Goal: Information Seeking & Learning: Learn about a topic

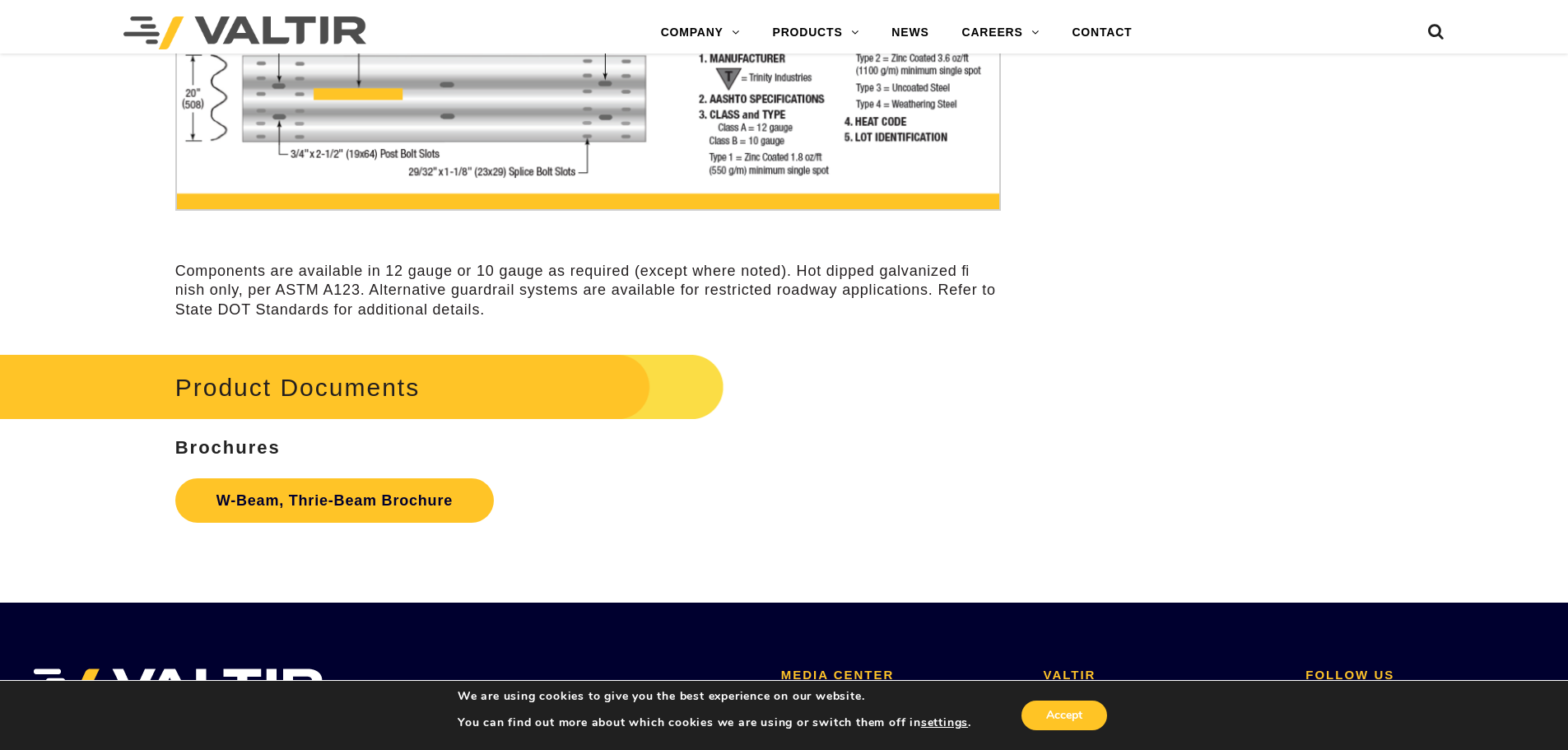
scroll to position [5185, 0]
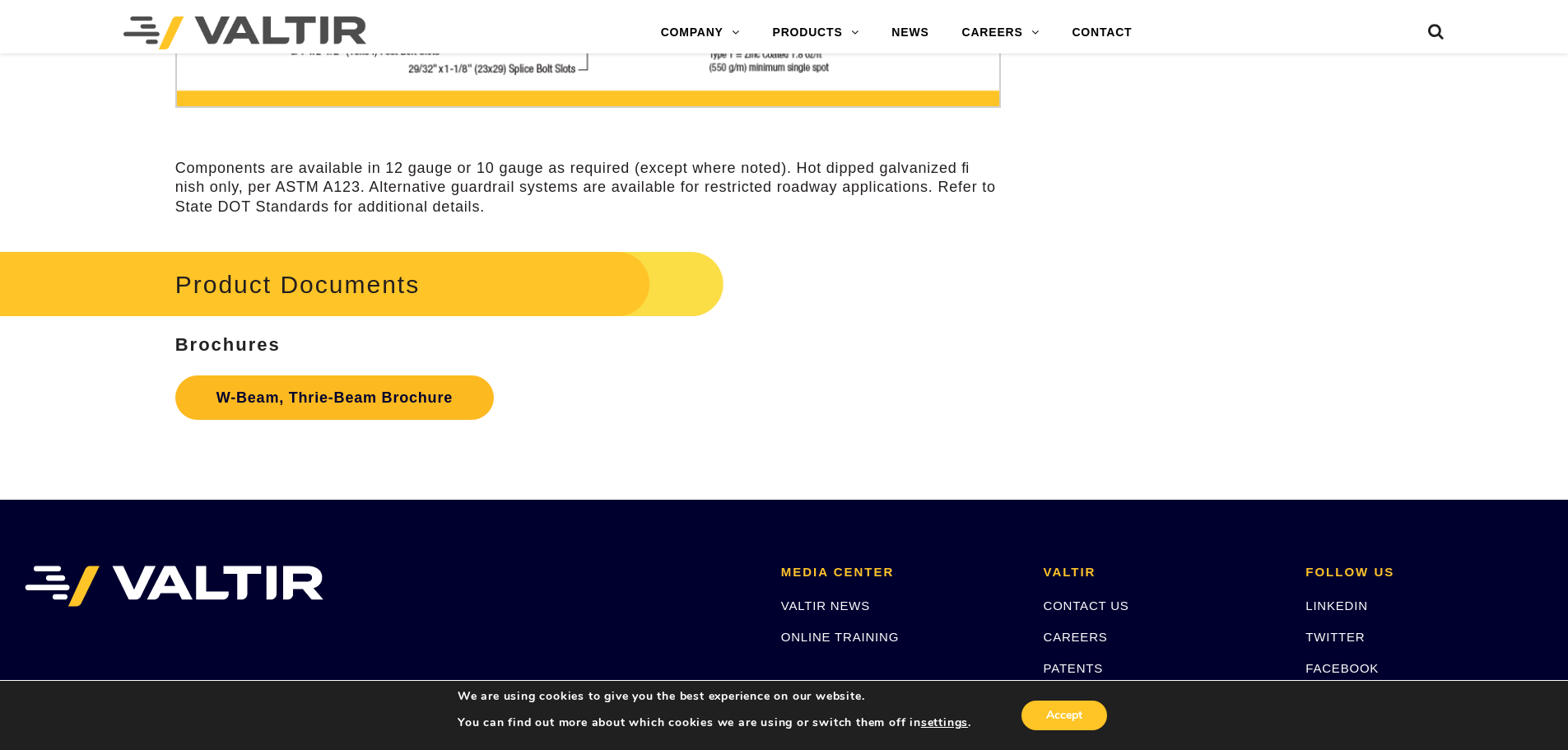
click at [325, 400] on link "W-Beam, Thrie-Beam Brochure" at bounding box center [335, 397] width 318 height 45
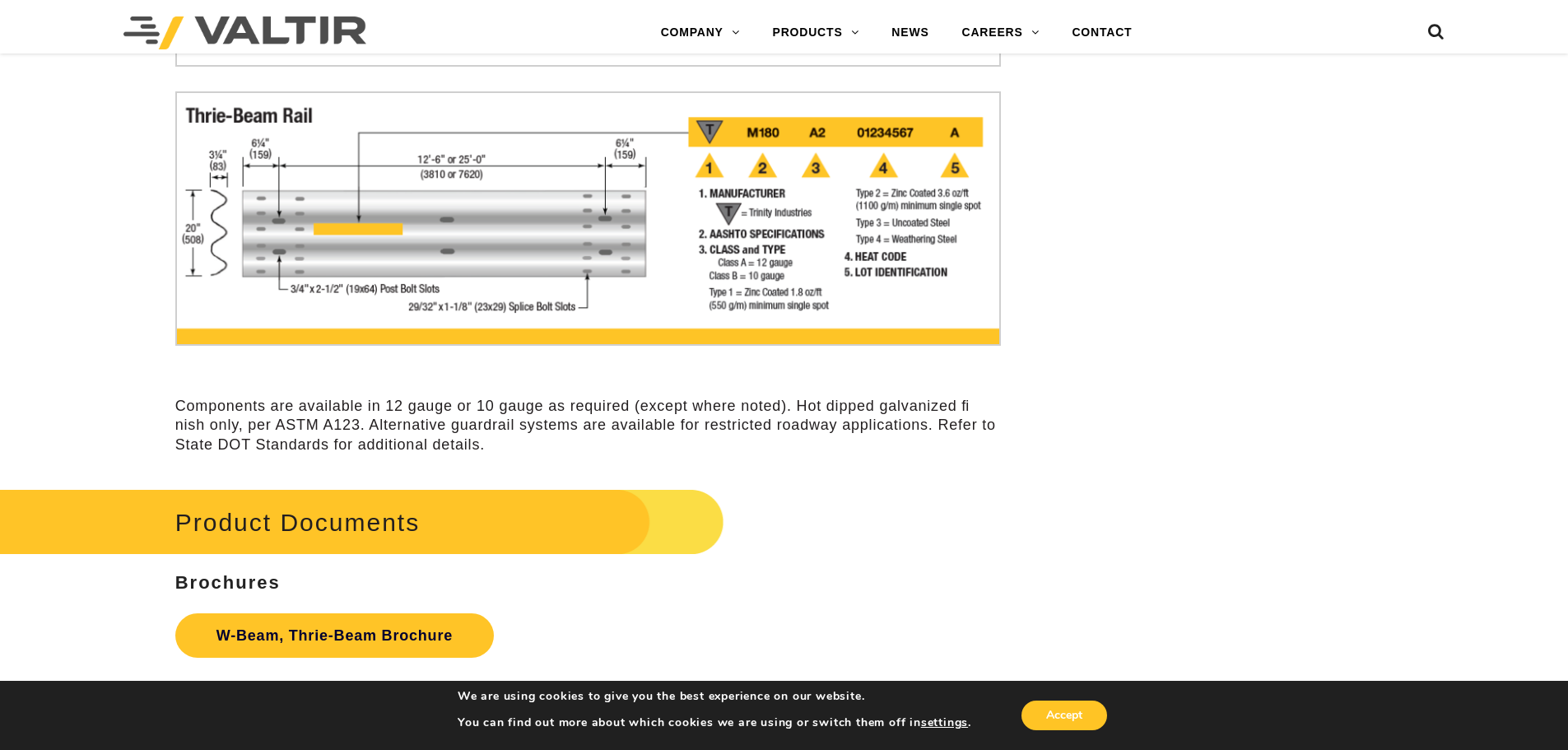
scroll to position [4938, 0]
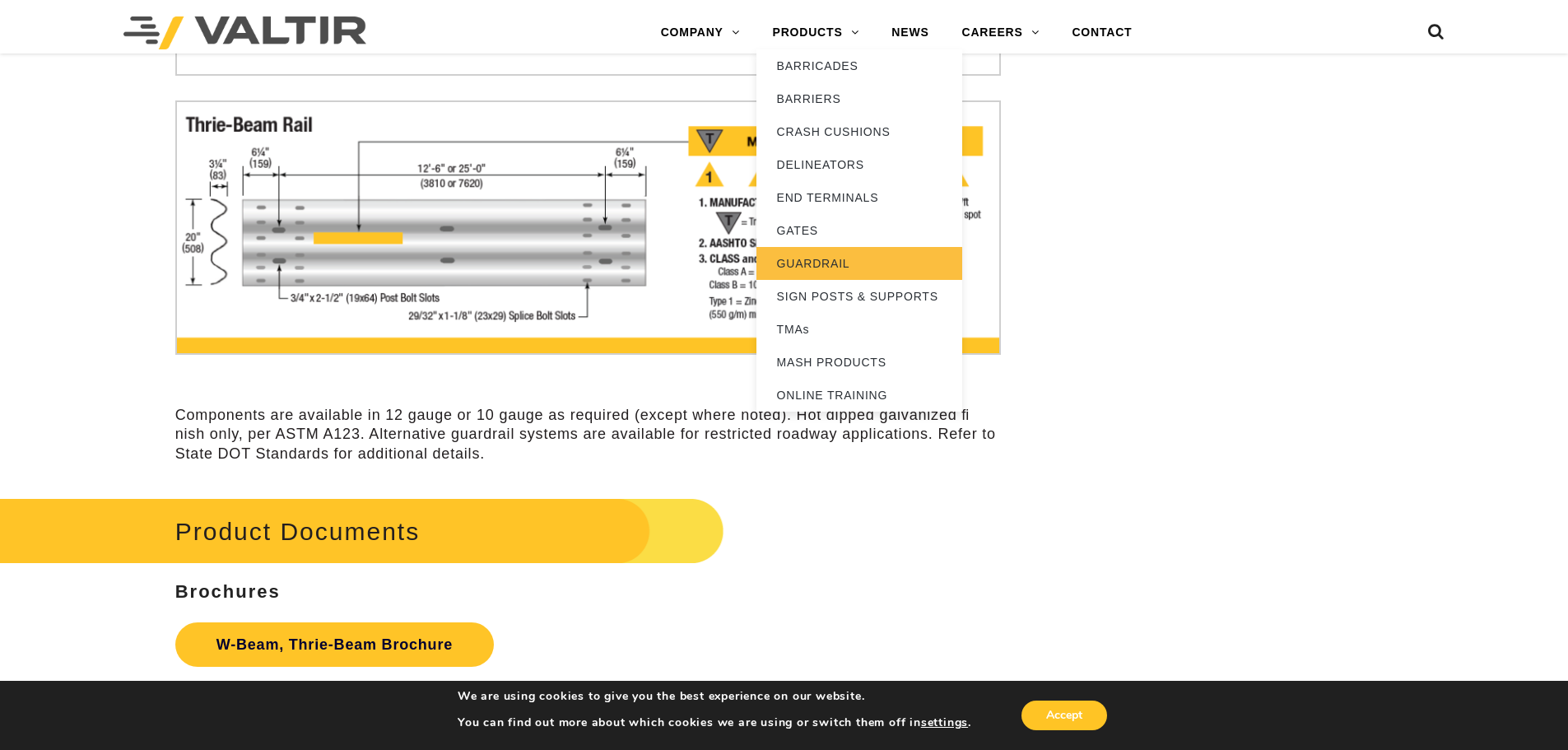
click at [808, 261] on link "GUARDRAIL" at bounding box center [860, 263] width 206 height 33
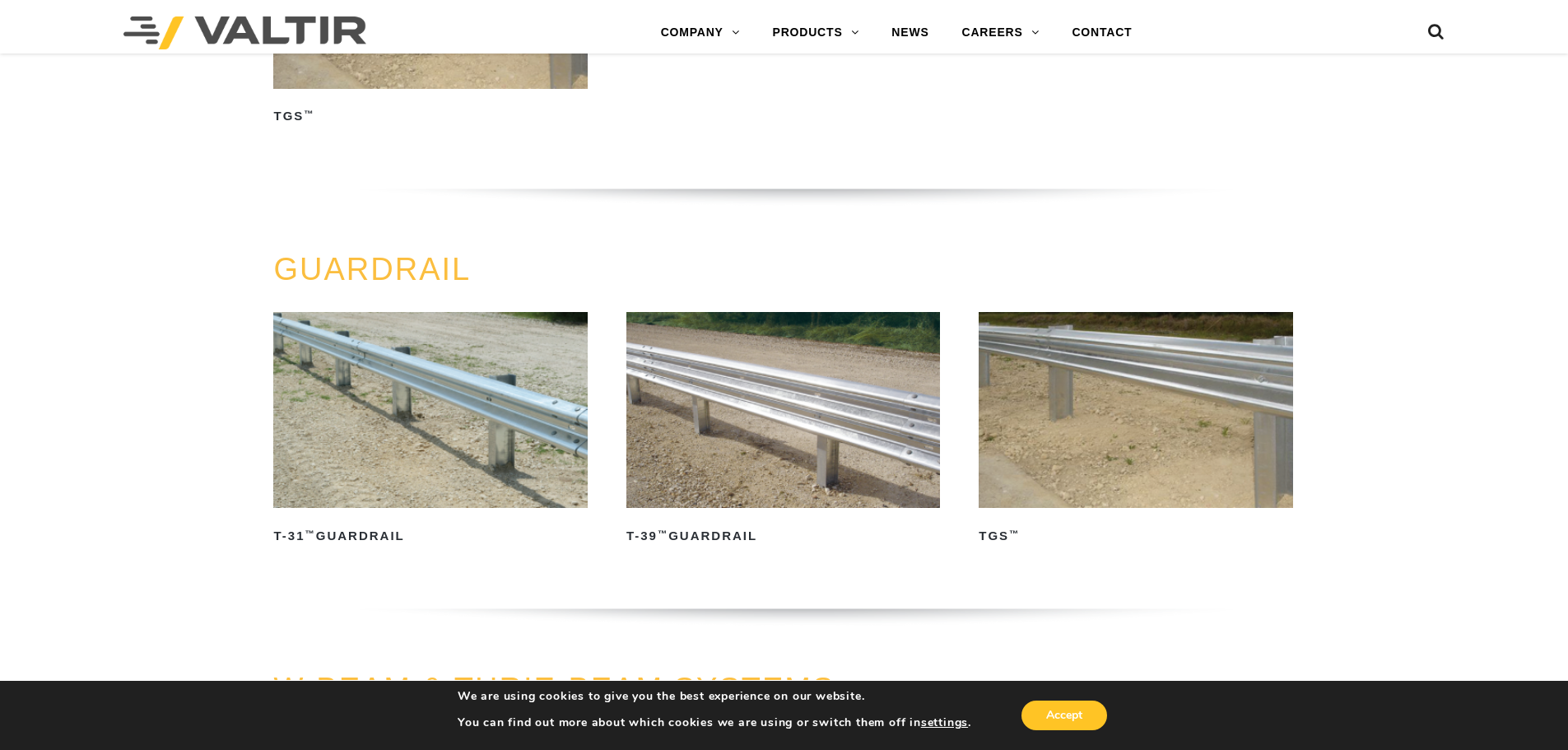
scroll to position [659, 0]
click at [765, 388] on img at bounding box center [783, 409] width 313 height 196
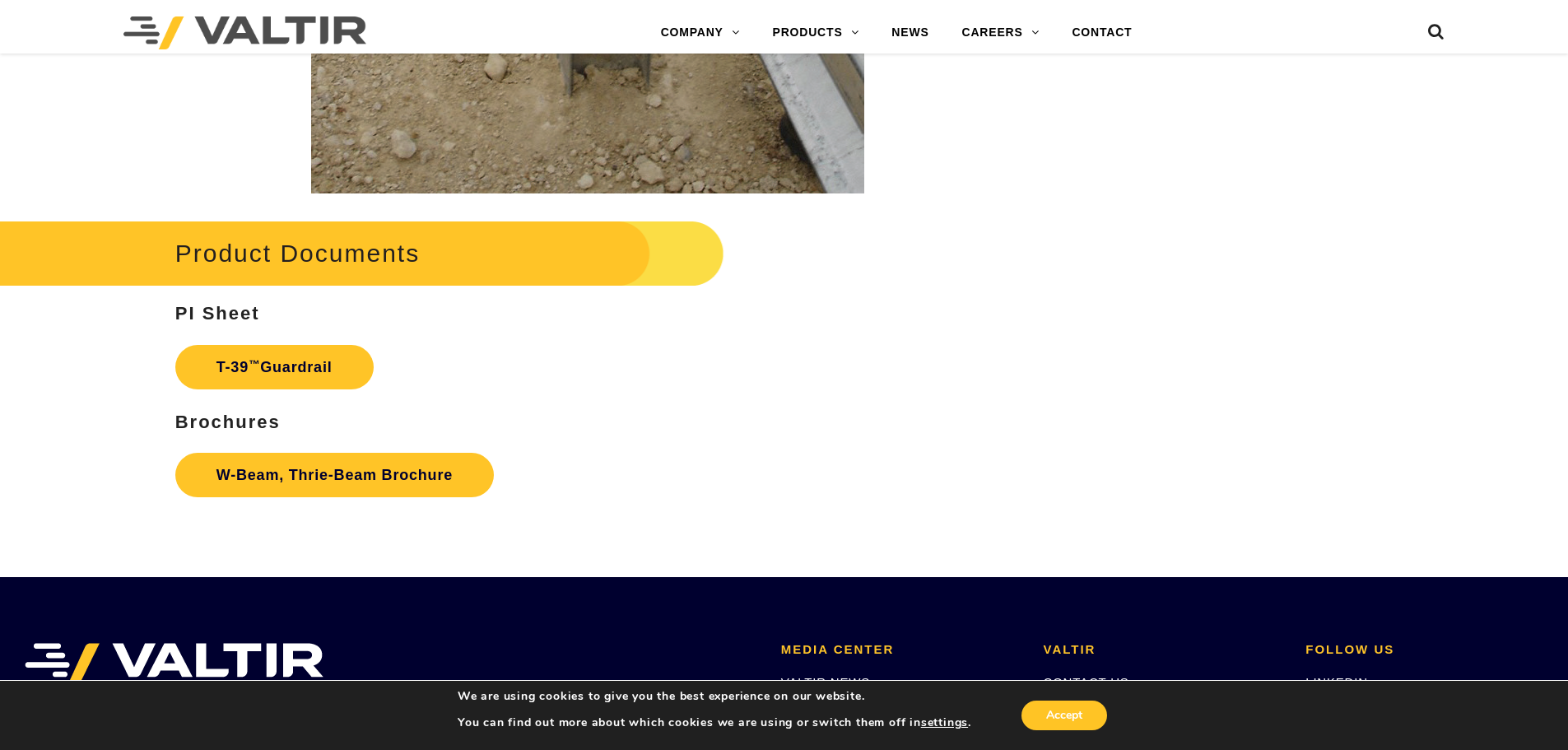
scroll to position [2881, 0]
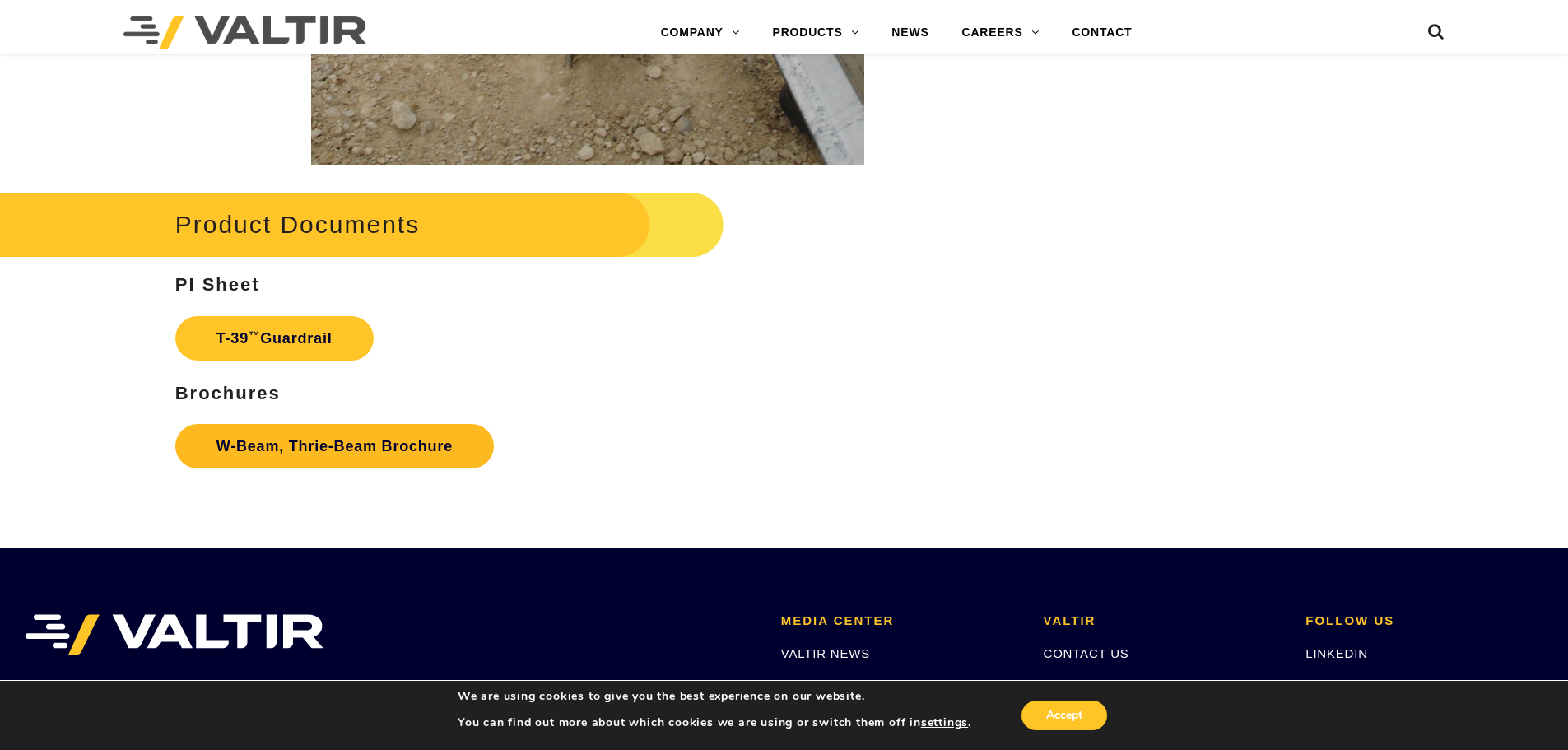
click at [369, 455] on link "W-Beam, Thrie-Beam Brochure" at bounding box center [335, 446] width 318 height 45
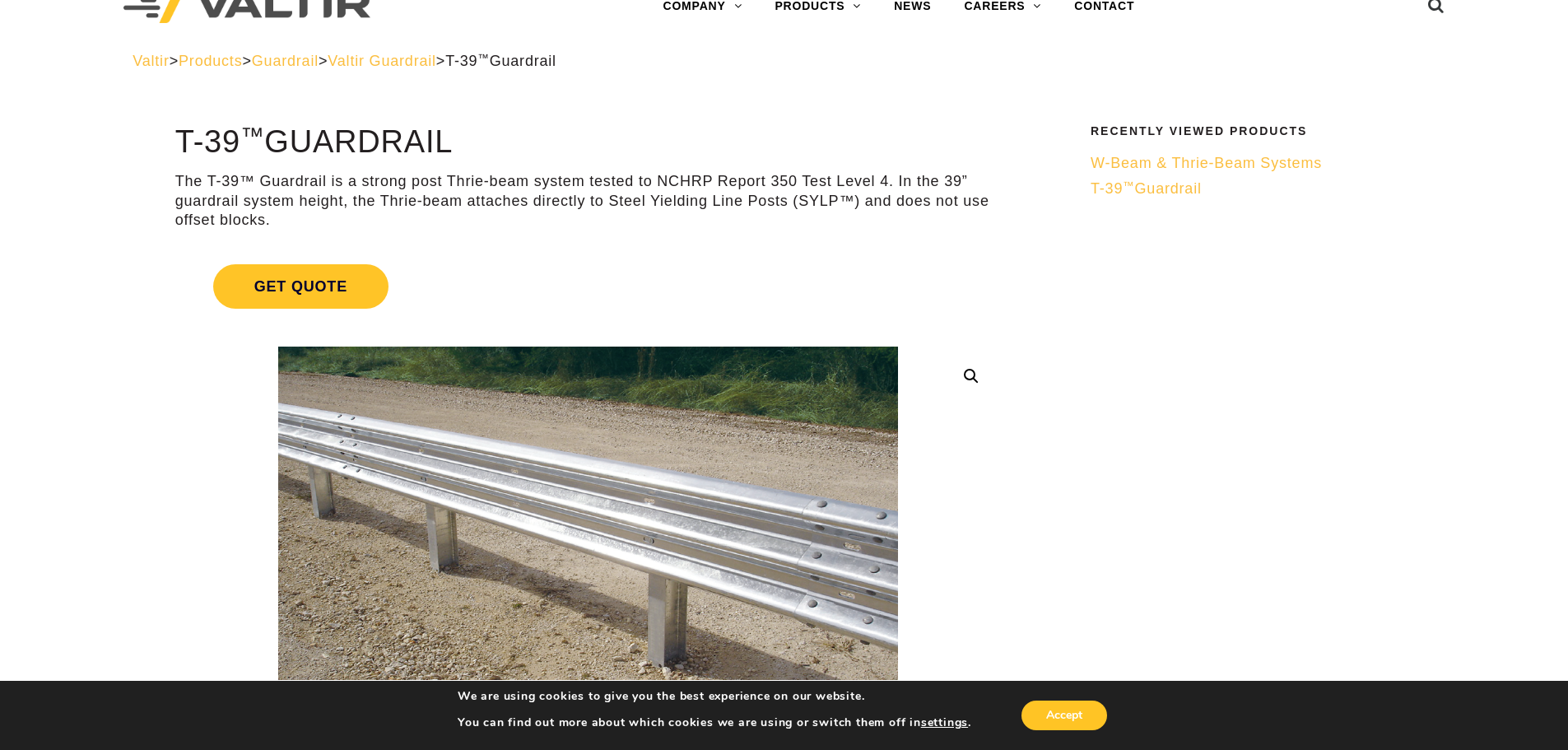
scroll to position [0, 0]
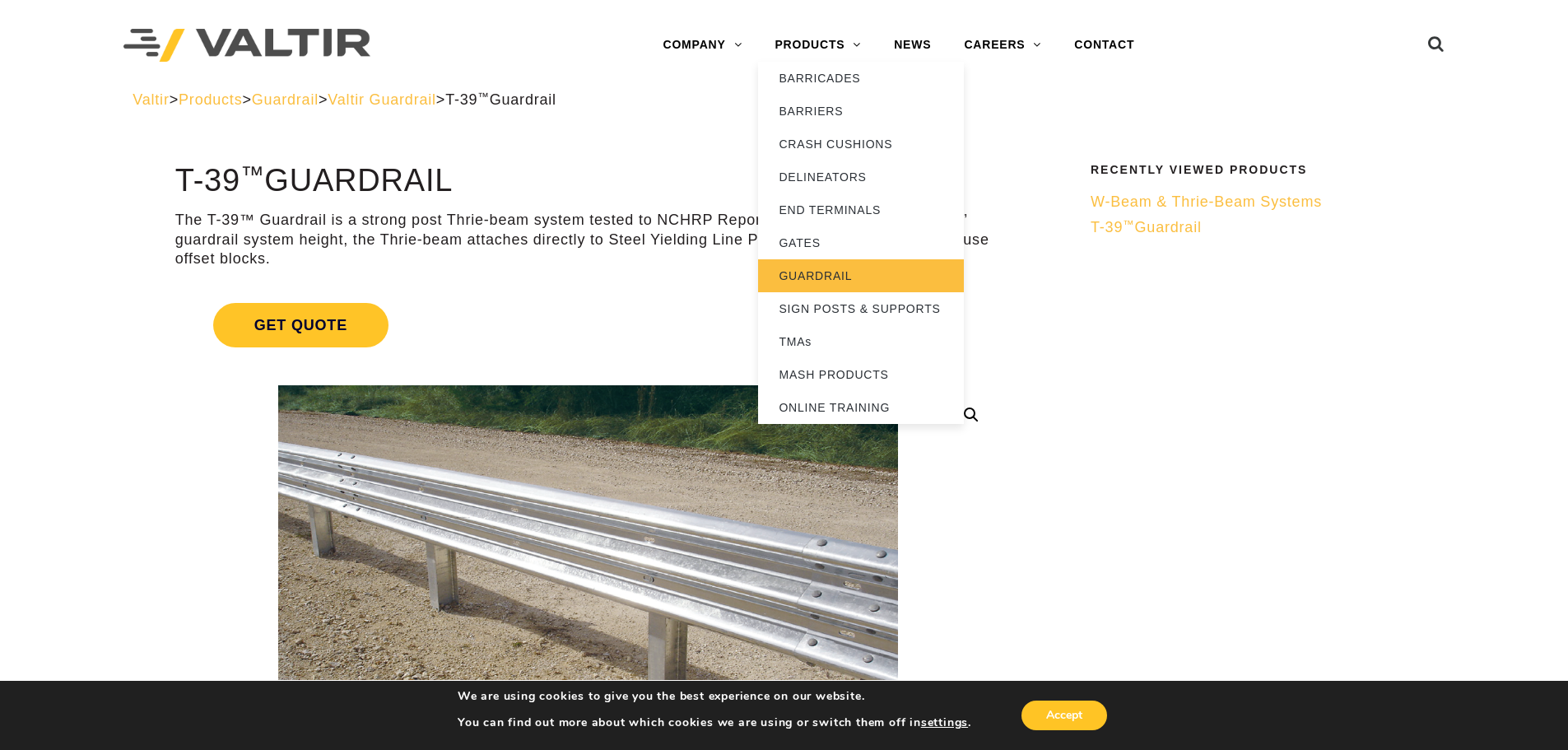
click at [816, 281] on link "GUARDRAIL" at bounding box center [861, 275] width 206 height 33
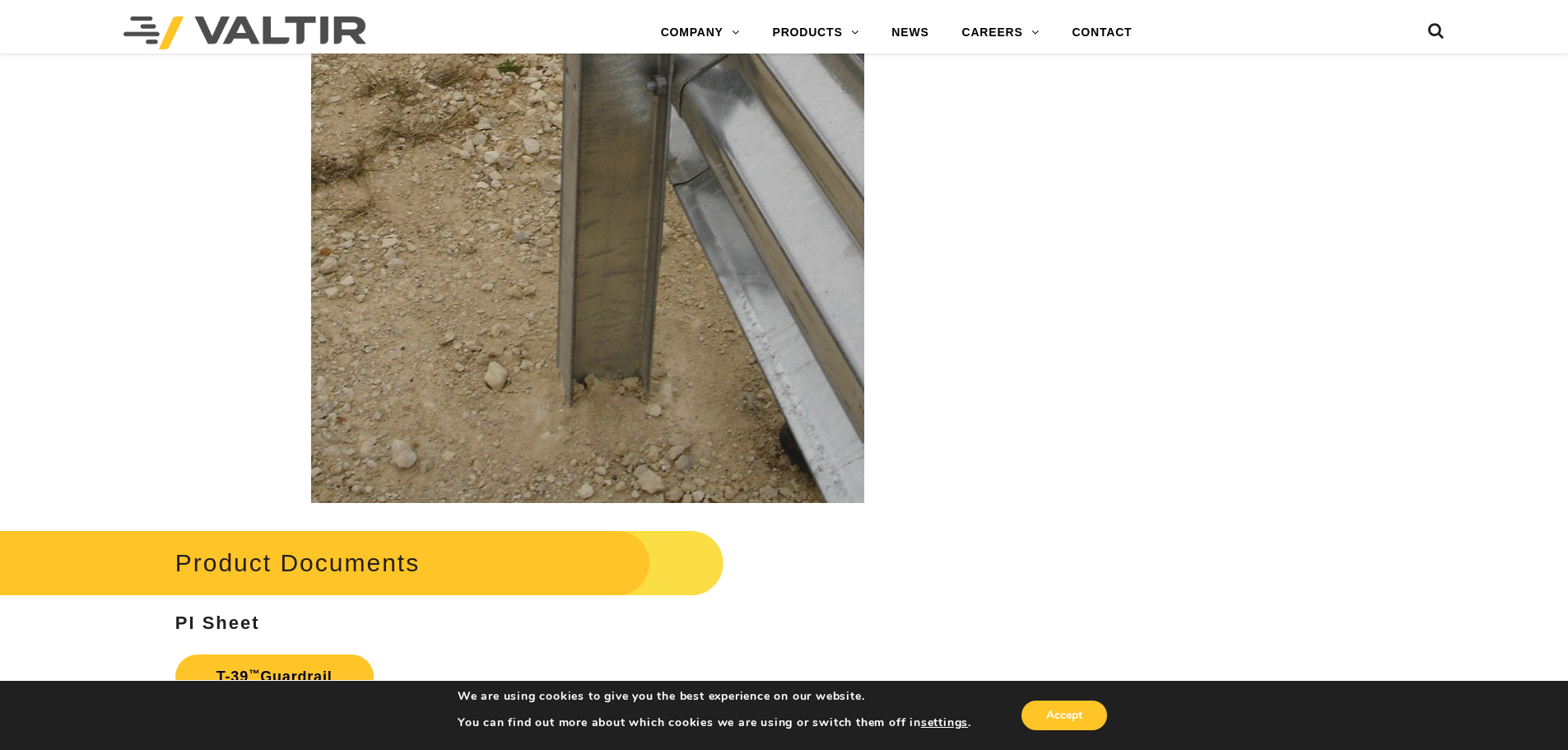
scroll to position [2514, 0]
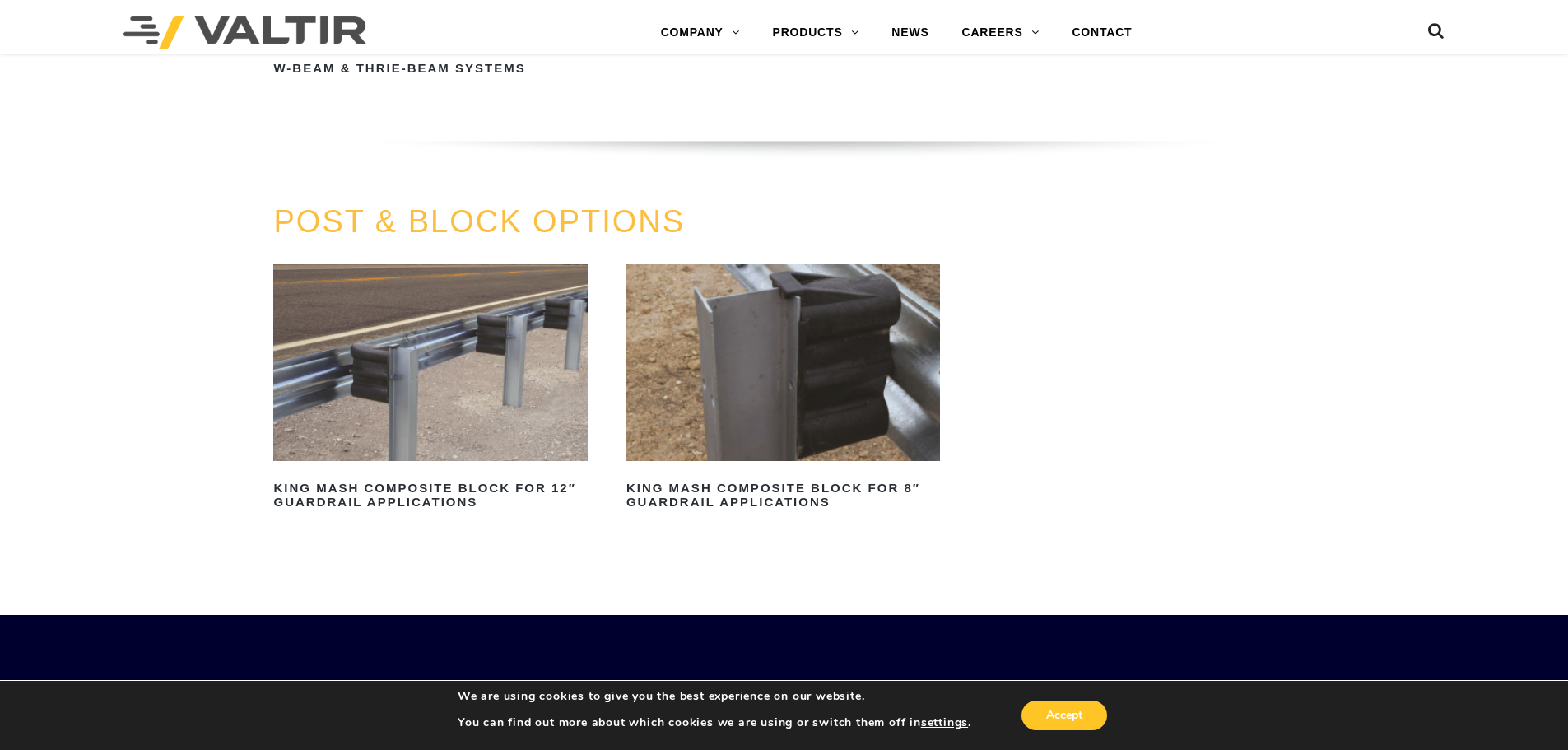
scroll to position [1399, 0]
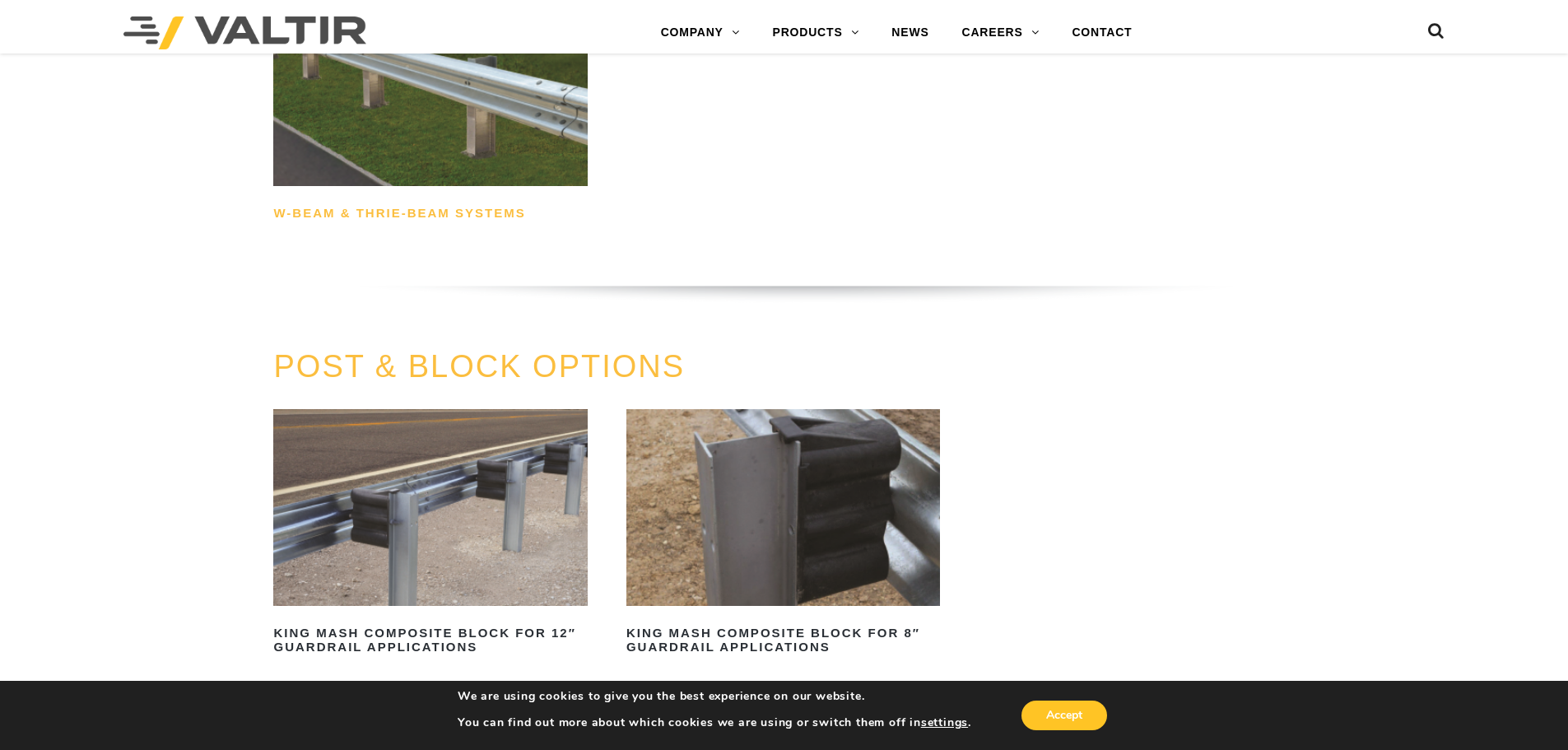
click at [463, 214] on h2 "W-Beam & Thrie-Beam Systems" at bounding box center [430, 214] width 313 height 26
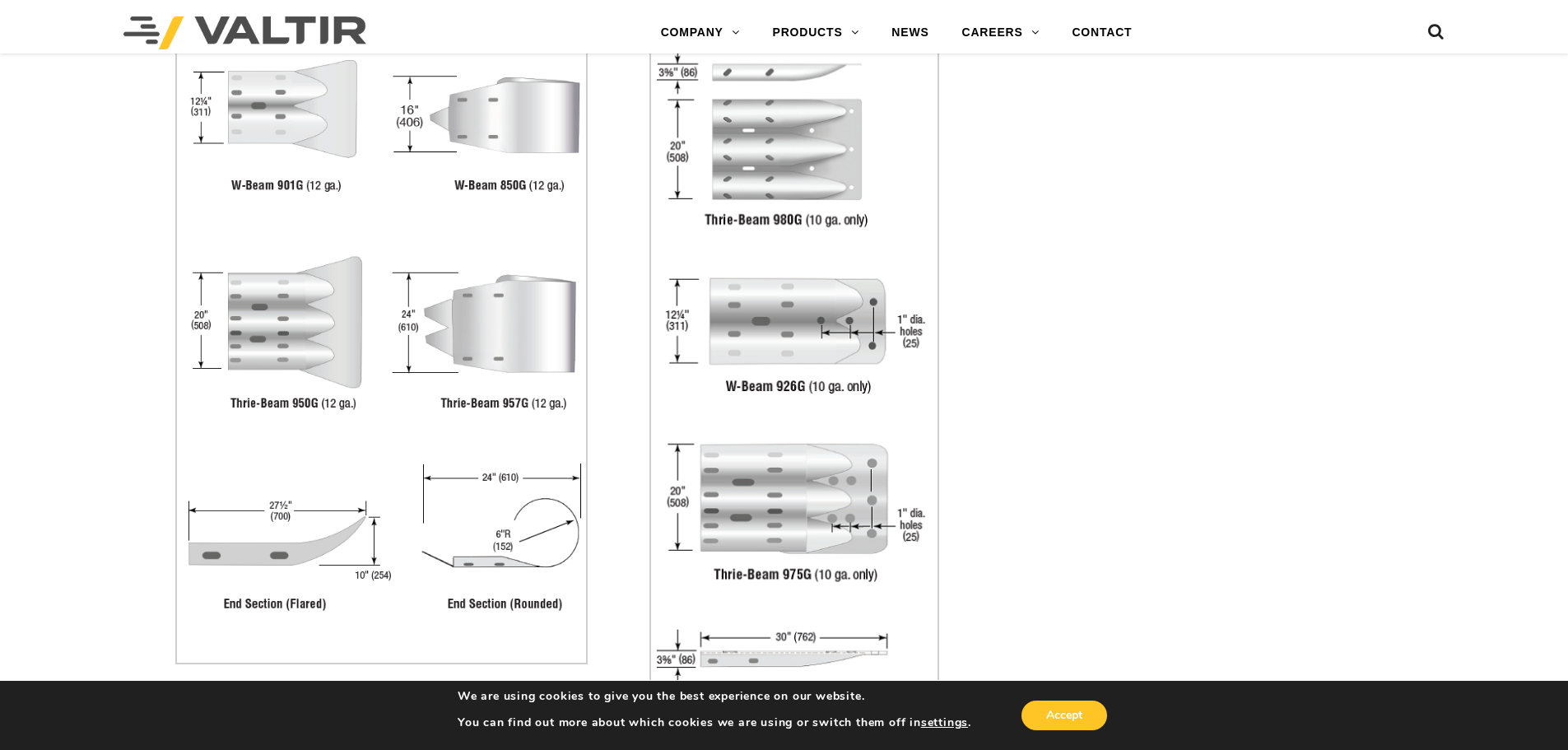
scroll to position [3539, 0]
